Goal: Information Seeking & Learning: Check status

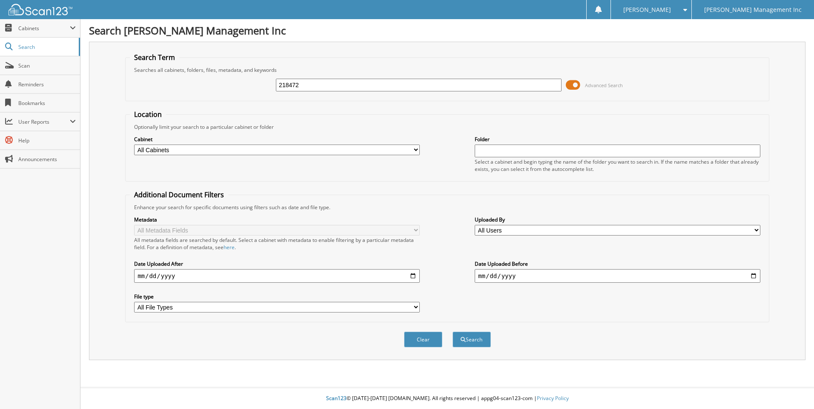
type input "218472"
click at [452, 332] on button "Search" at bounding box center [471, 340] width 38 height 16
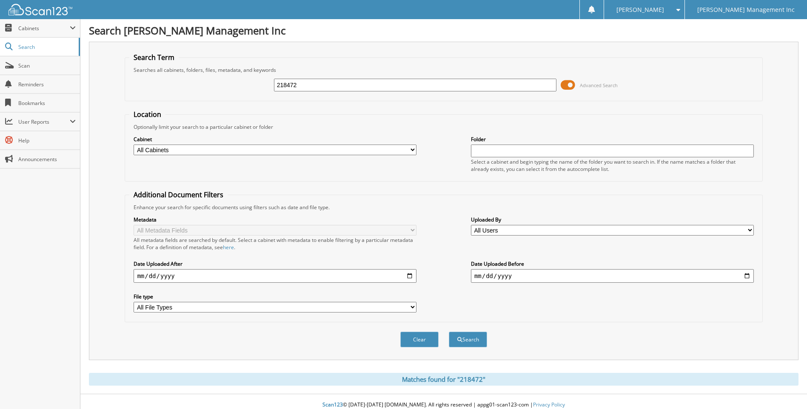
scroll to position [7, 0]
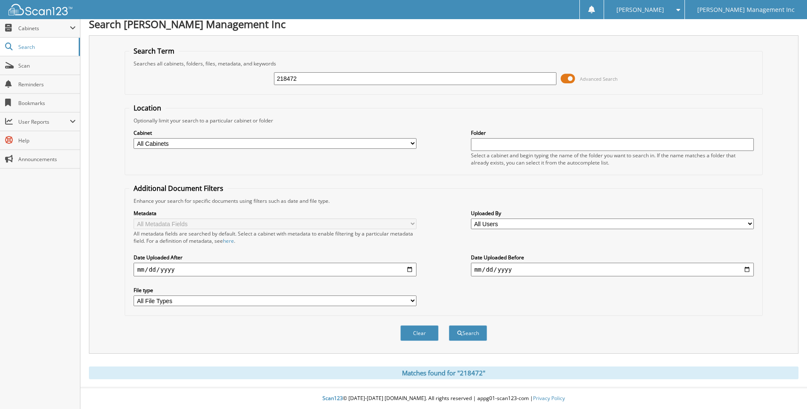
drag, startPoint x: 312, startPoint y: 80, endPoint x: 220, endPoint y: 86, distance: 91.7
click at [223, 86] on div "218472 Advanced Search" at bounding box center [443, 78] width 629 height 23
type input "418952"
click at [449, 326] on button "Search" at bounding box center [468, 334] width 38 height 16
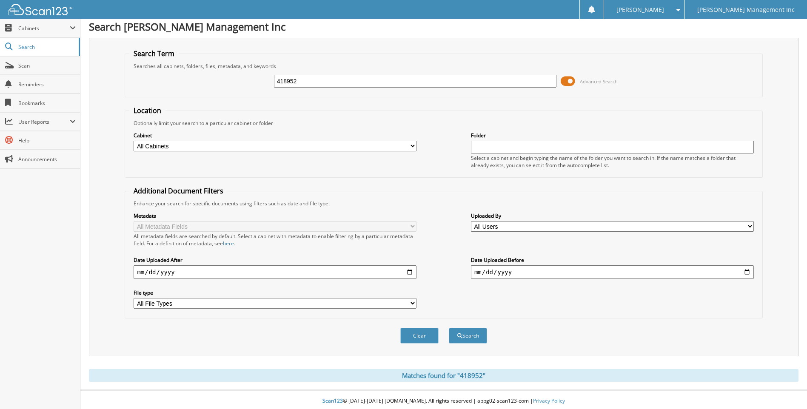
scroll to position [7, 0]
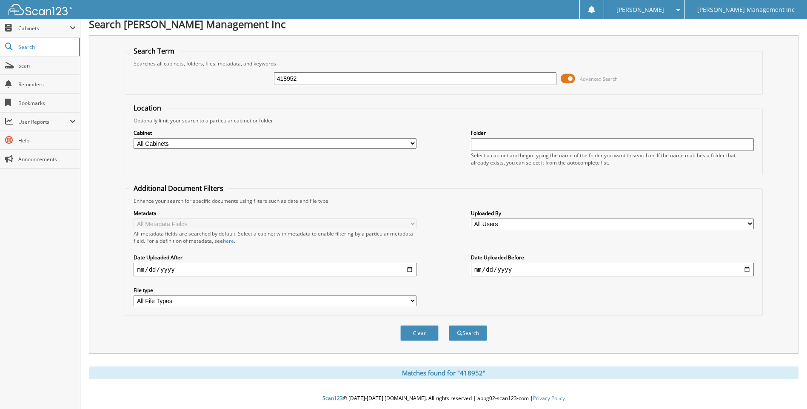
drag, startPoint x: 309, startPoint y: 80, endPoint x: 229, endPoint y: 91, distance: 81.1
click at [229, 91] on fieldset "Search Term Searches all cabinets, folders, files, metadata, and keywords 41895…" at bounding box center [444, 70] width 638 height 49
type input "9008942"
click at [449, 326] on button "Search" at bounding box center [468, 334] width 38 height 16
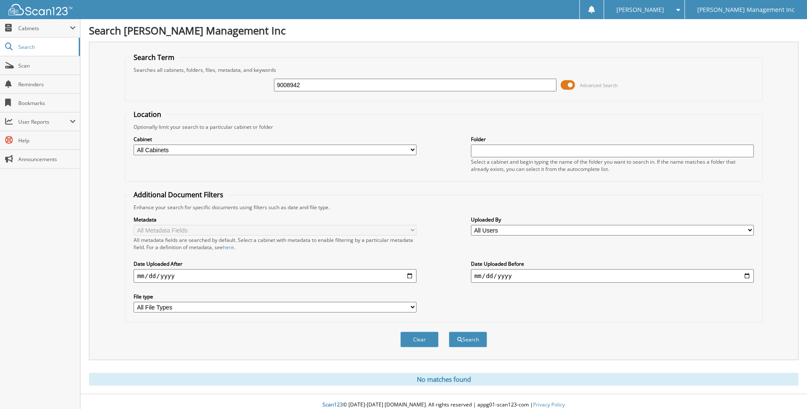
click at [287, 83] on input "9008942" at bounding box center [415, 85] width 283 height 13
type input "900942"
click at [449, 332] on button "Search" at bounding box center [468, 340] width 38 height 16
click at [32, 117] on span "User Reports" at bounding box center [40, 122] width 80 height 18
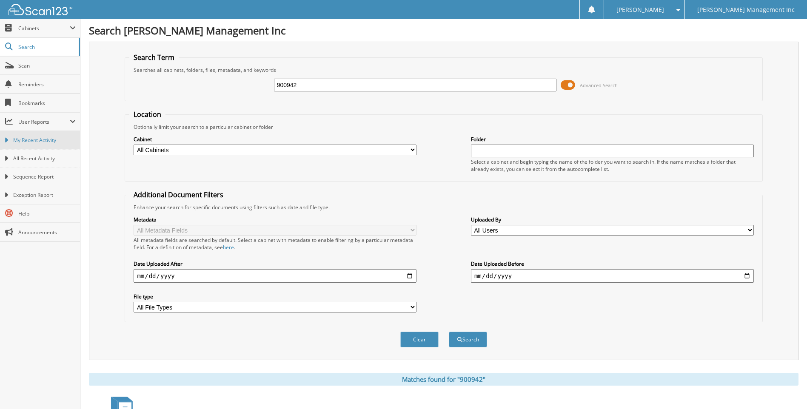
click at [35, 142] on span "My Recent Activity" at bounding box center [44, 141] width 63 height 8
